Goal: Task Accomplishment & Management: Use online tool/utility

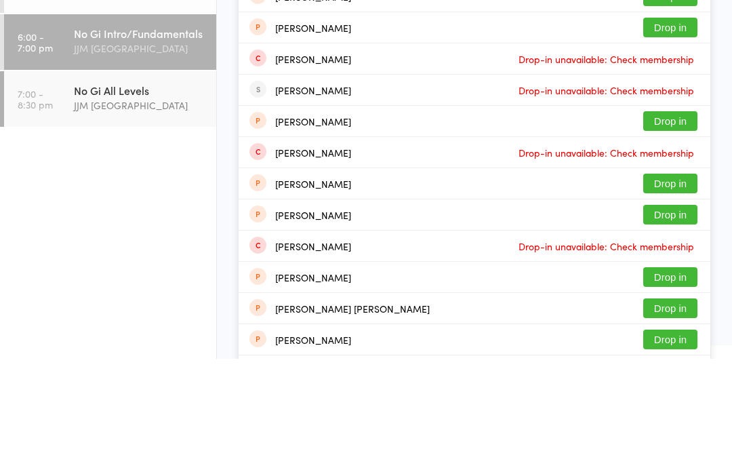
type input "[PERSON_NAME]"
click at [460, 43] on div "[PERSON_NAME] Drop in" at bounding box center [475, 42] width 472 height 31
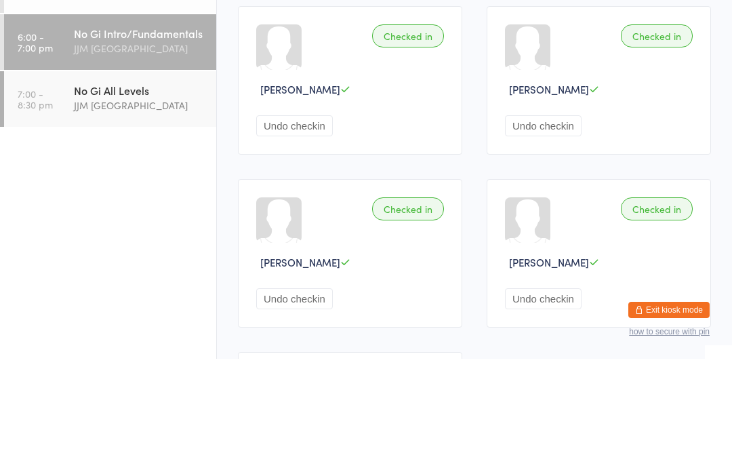
click at [216, 180] on div "No Gi All Levels JJM [GEOGRAPHIC_DATA]" at bounding box center [145, 207] width 142 height 54
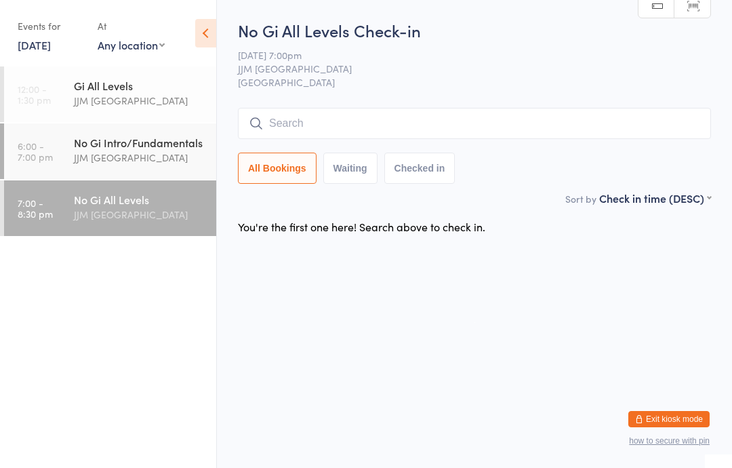
click at [155, 96] on div "JJM [GEOGRAPHIC_DATA]" at bounding box center [139, 101] width 131 height 16
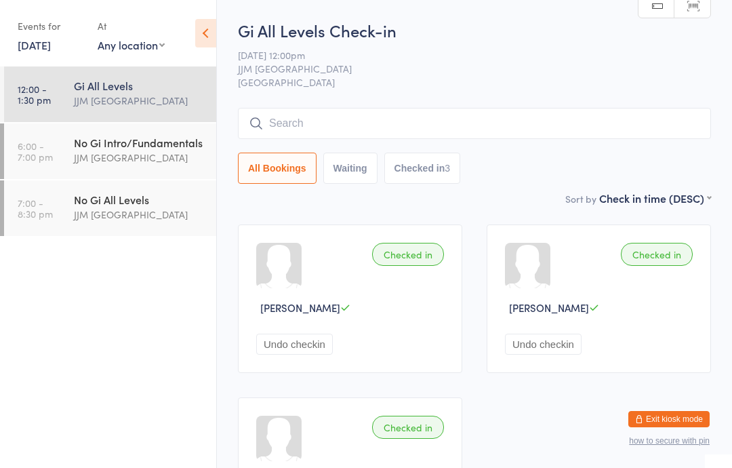
click at [155, 205] on div "No Gi All Levels" at bounding box center [139, 199] width 131 height 15
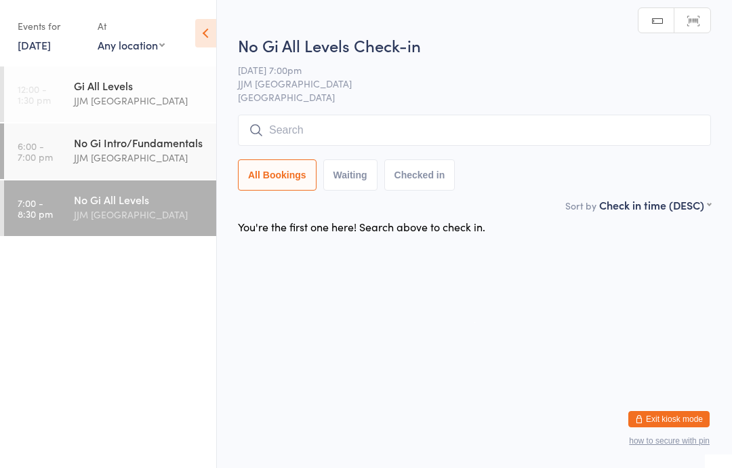
click at [391, 132] on input "search" at bounding box center [474, 130] width 473 height 31
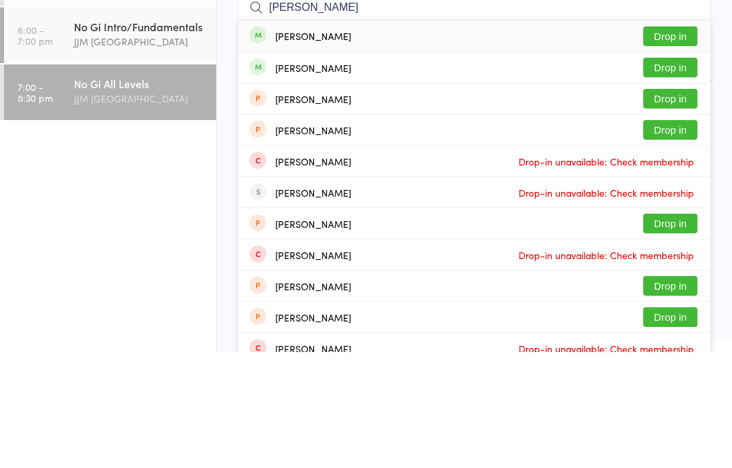
type input "[PERSON_NAME]"
click at [675, 142] on button "Drop in" at bounding box center [671, 152] width 54 height 20
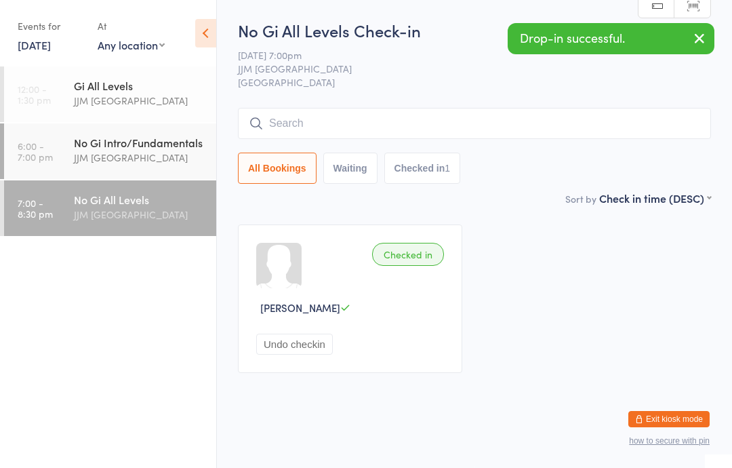
click at [161, 148] on div "No Gi Intro/Fundamentals" at bounding box center [139, 142] width 131 height 15
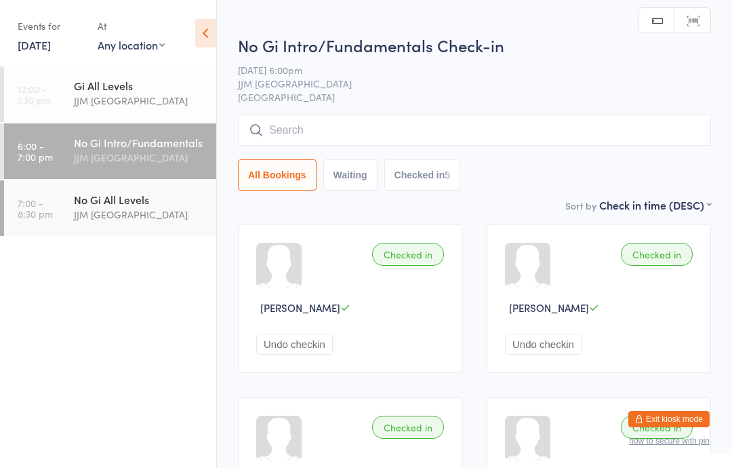
click at [419, 252] on div "Checked in" at bounding box center [408, 254] width 72 height 23
click at [307, 343] on button "Undo checkin" at bounding box center [294, 344] width 77 height 21
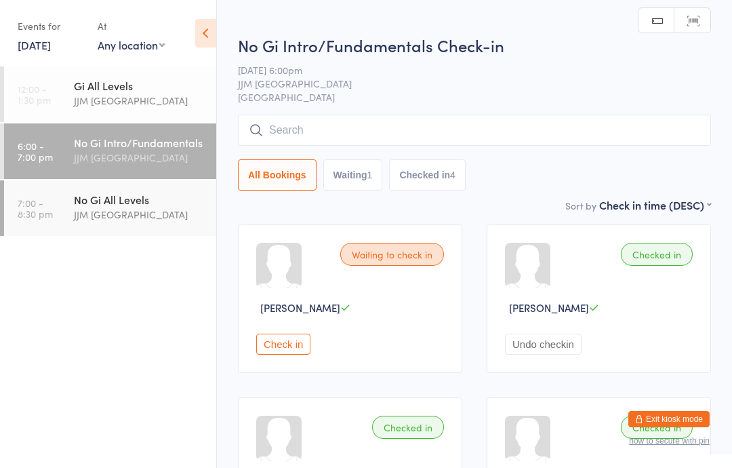
click at [164, 205] on div "No Gi All Levels" at bounding box center [139, 199] width 131 height 15
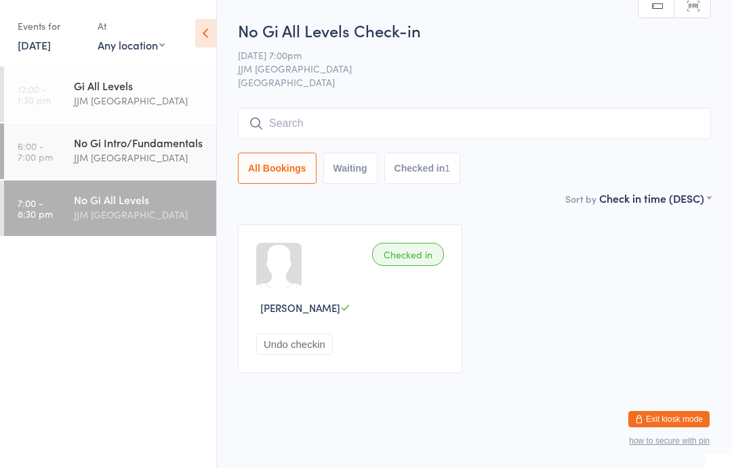
click at [295, 119] on input "search" at bounding box center [474, 123] width 473 height 31
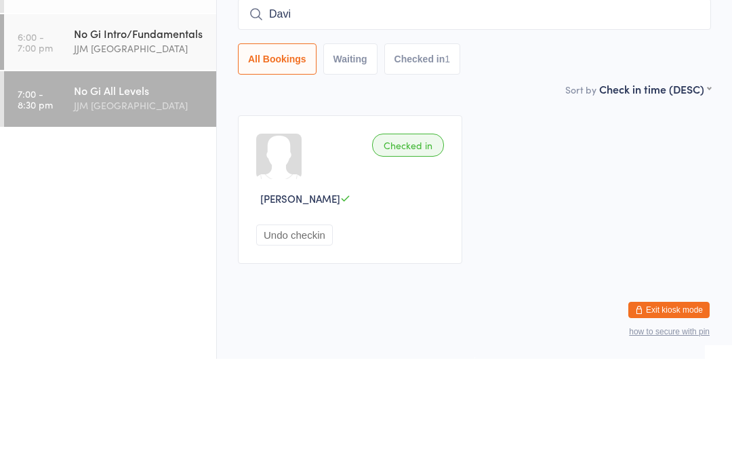
type input "[PERSON_NAME]"
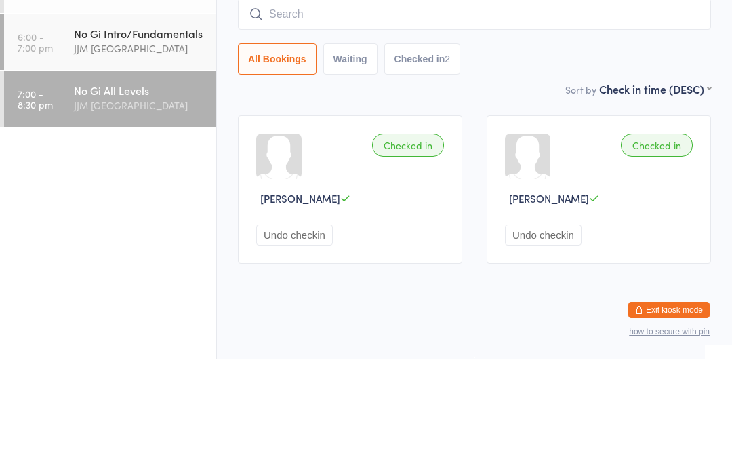
click at [519, 153] on div "All Bookings Waiting Checked in 2" at bounding box center [474, 168] width 473 height 31
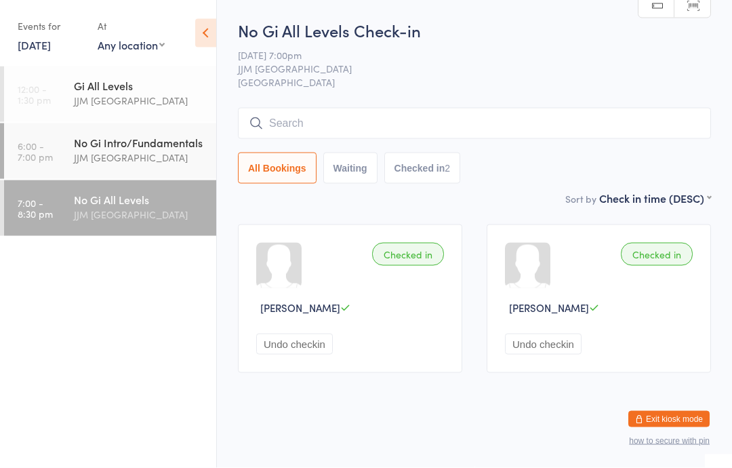
scroll to position [15, 0]
click at [332, 109] on input "search" at bounding box center [474, 123] width 473 height 31
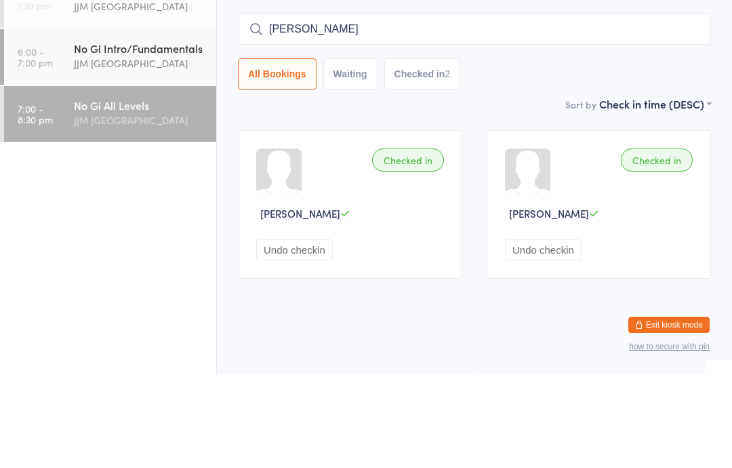
type input "[PERSON_NAME]"
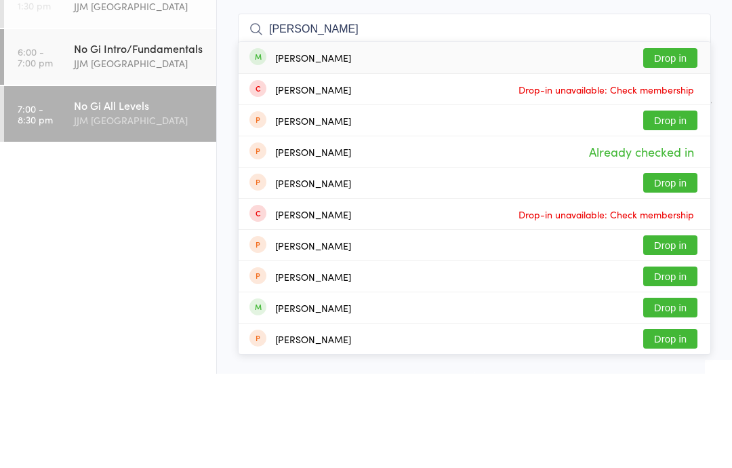
click at [310, 146] on div "[PERSON_NAME]" at bounding box center [313, 151] width 76 height 11
